Goal: Navigation & Orientation: Find specific page/section

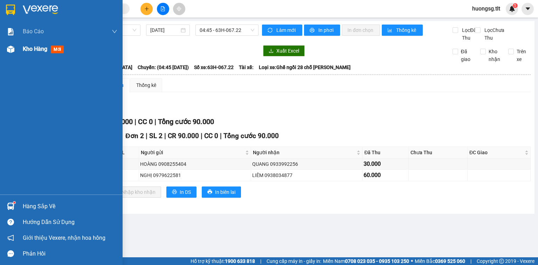
click at [33, 48] on span "Kho hàng" at bounding box center [35, 49] width 25 height 7
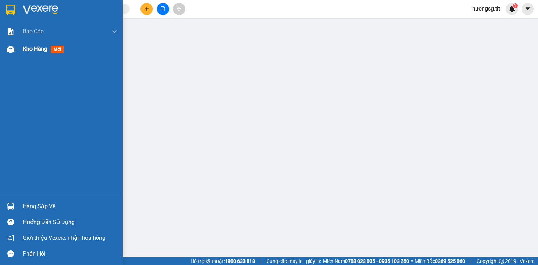
click at [34, 48] on span "Kho hàng" at bounding box center [35, 49] width 25 height 7
